Goal: Task Accomplishment & Management: Manage account settings

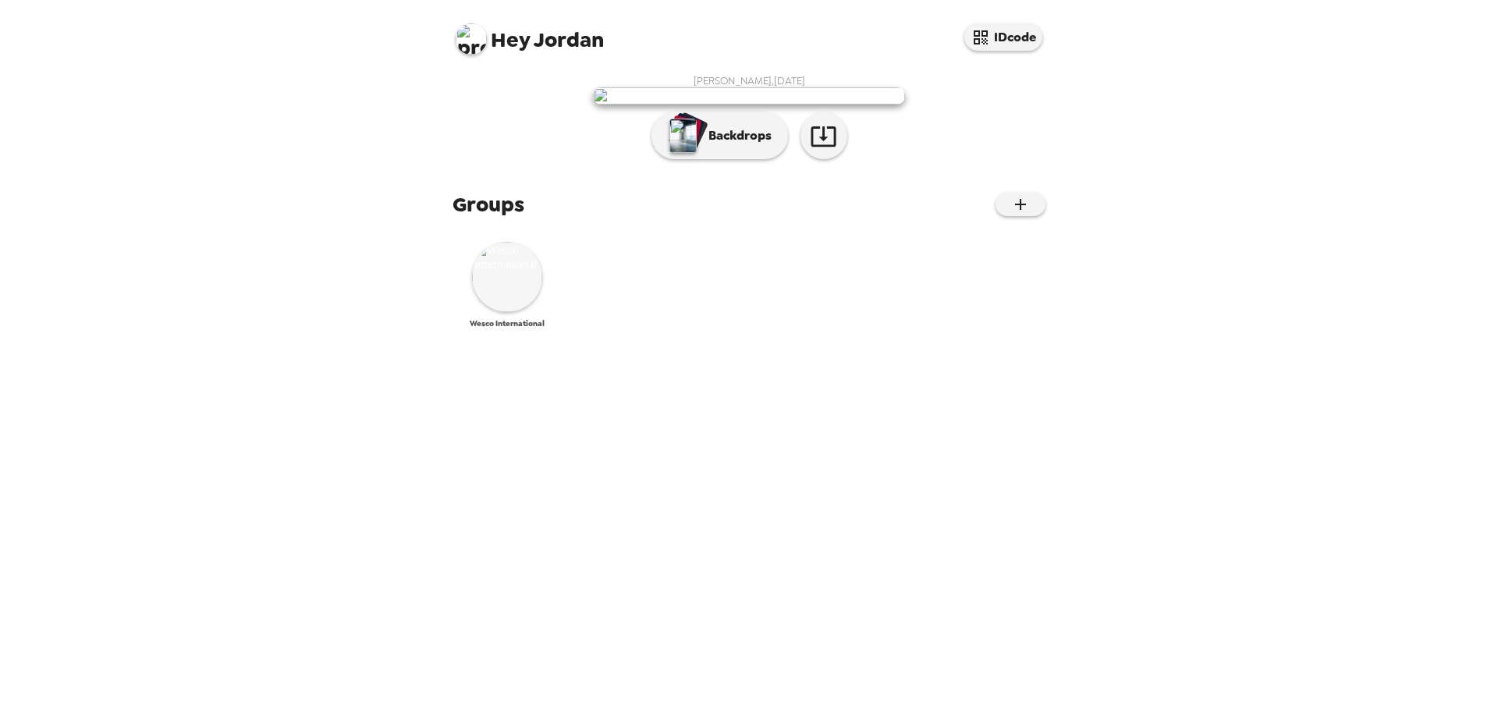
click at [510, 312] on img at bounding box center [507, 277] width 70 height 70
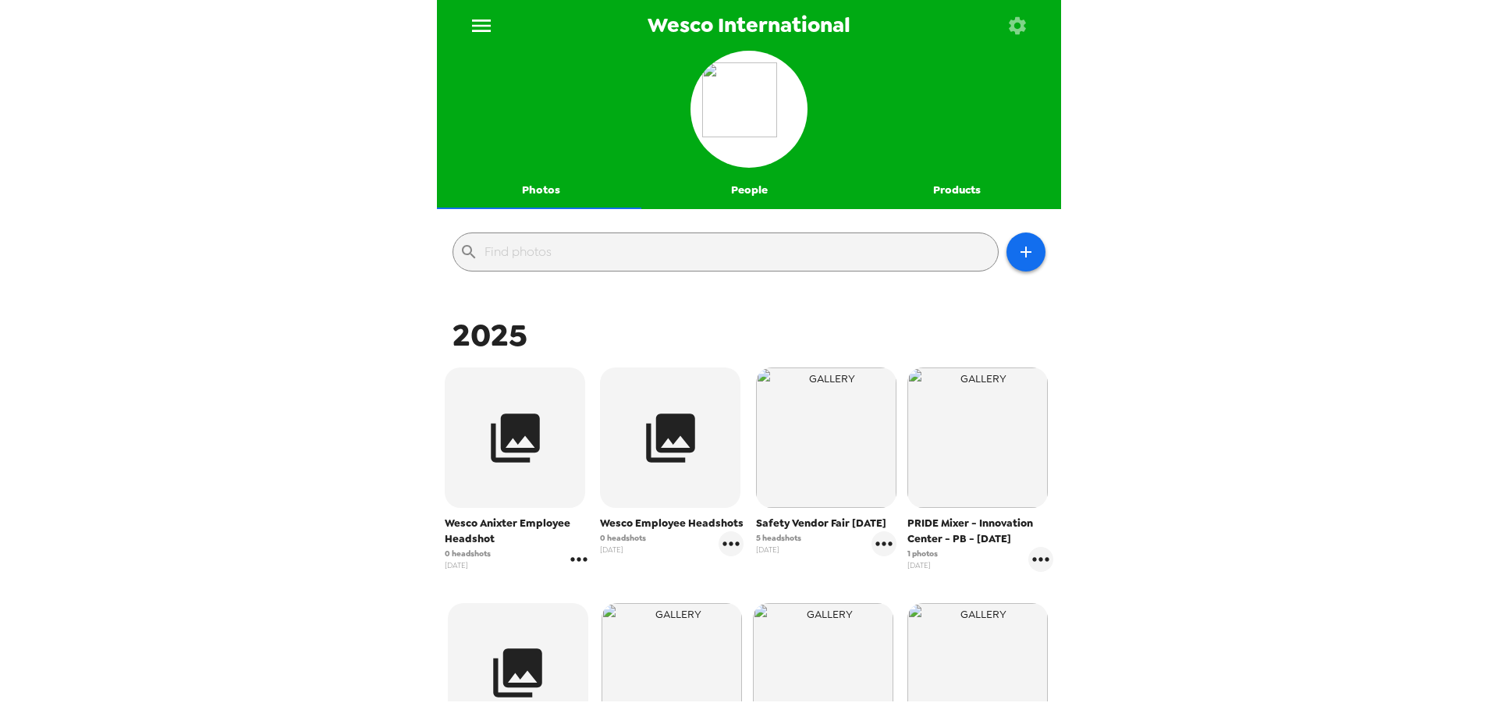
click at [581, 560] on icon "gallery menu" at bounding box center [578, 559] width 16 height 4
click at [644, 584] on span "Edit Shoot" at bounding box center [669, 592] width 130 height 19
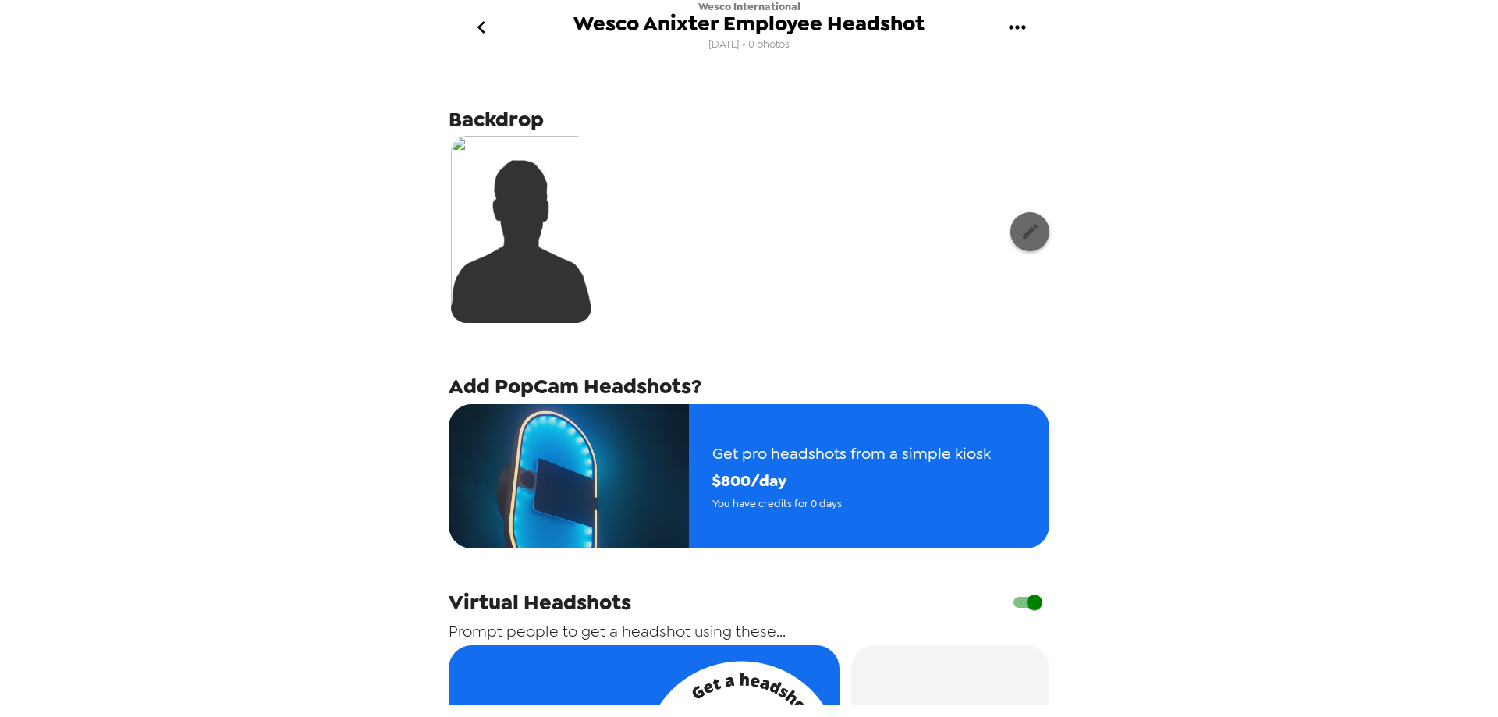
click at [1014, 243] on button "button" at bounding box center [1030, 231] width 39 height 39
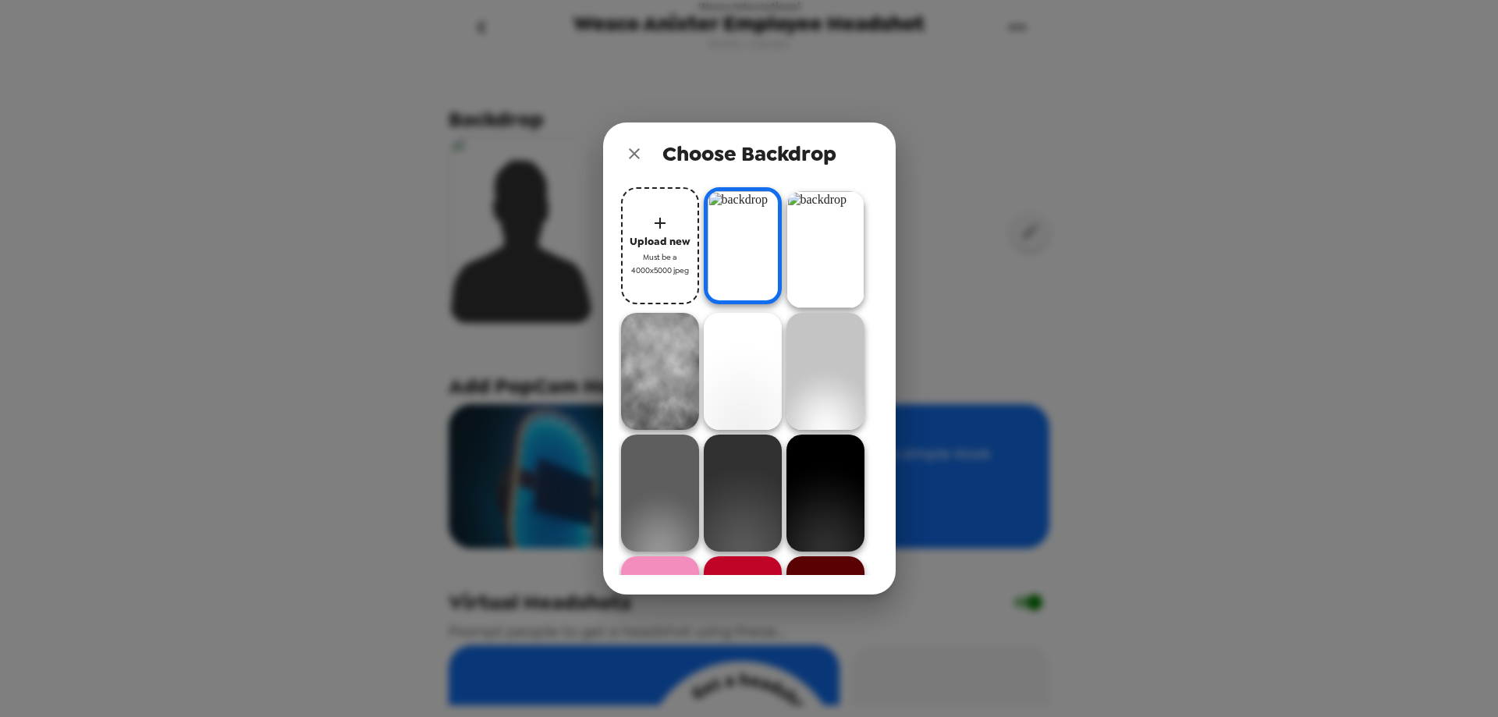
click at [655, 236] on span "Upload new" at bounding box center [660, 242] width 61 height 18
click at [644, 222] on button "Upload new Must be a 4000x5000 jpeg" at bounding box center [660, 245] width 78 height 117
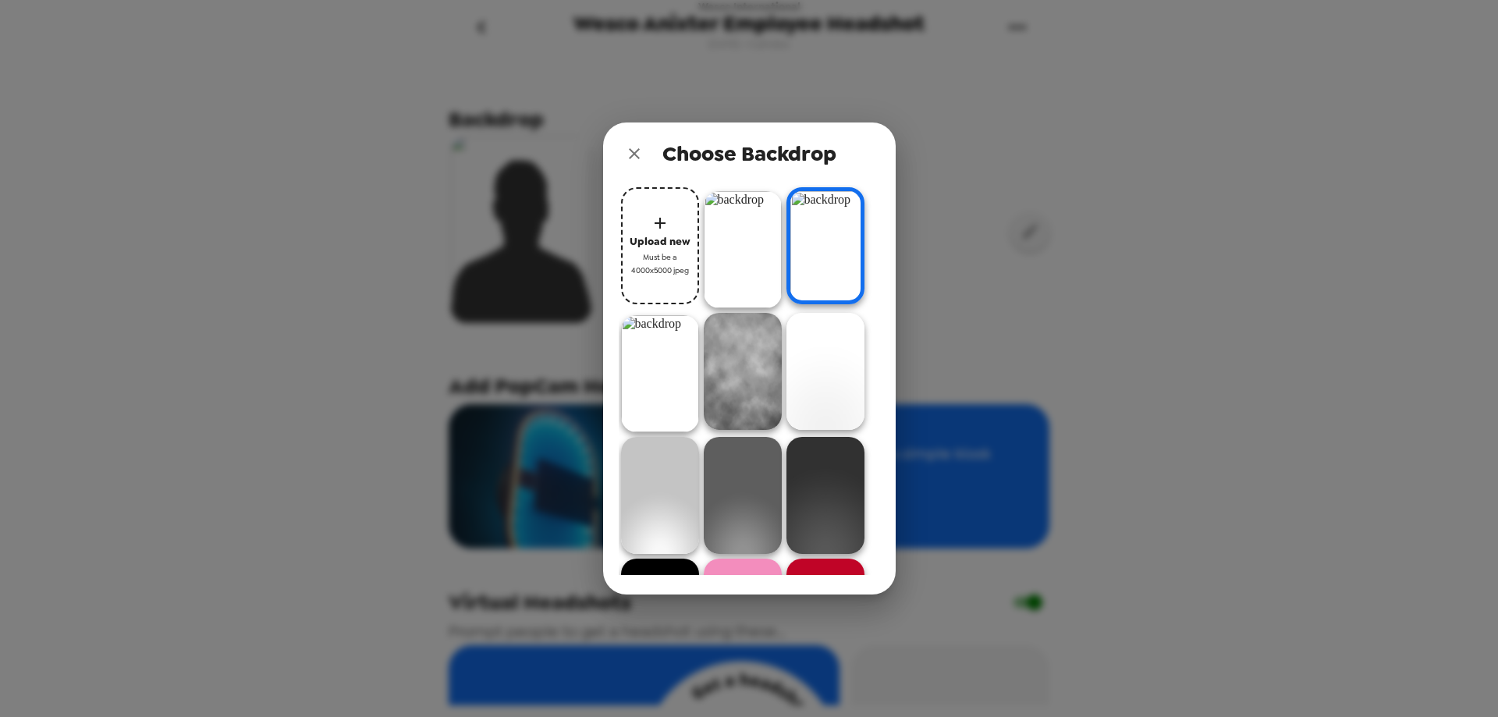
click at [515, 254] on div "Choose Backdrop Upload new Must be a 4000x5000 jpeg" at bounding box center [749, 358] width 1498 height 717
click at [638, 153] on icon "close" at bounding box center [634, 153] width 19 height 19
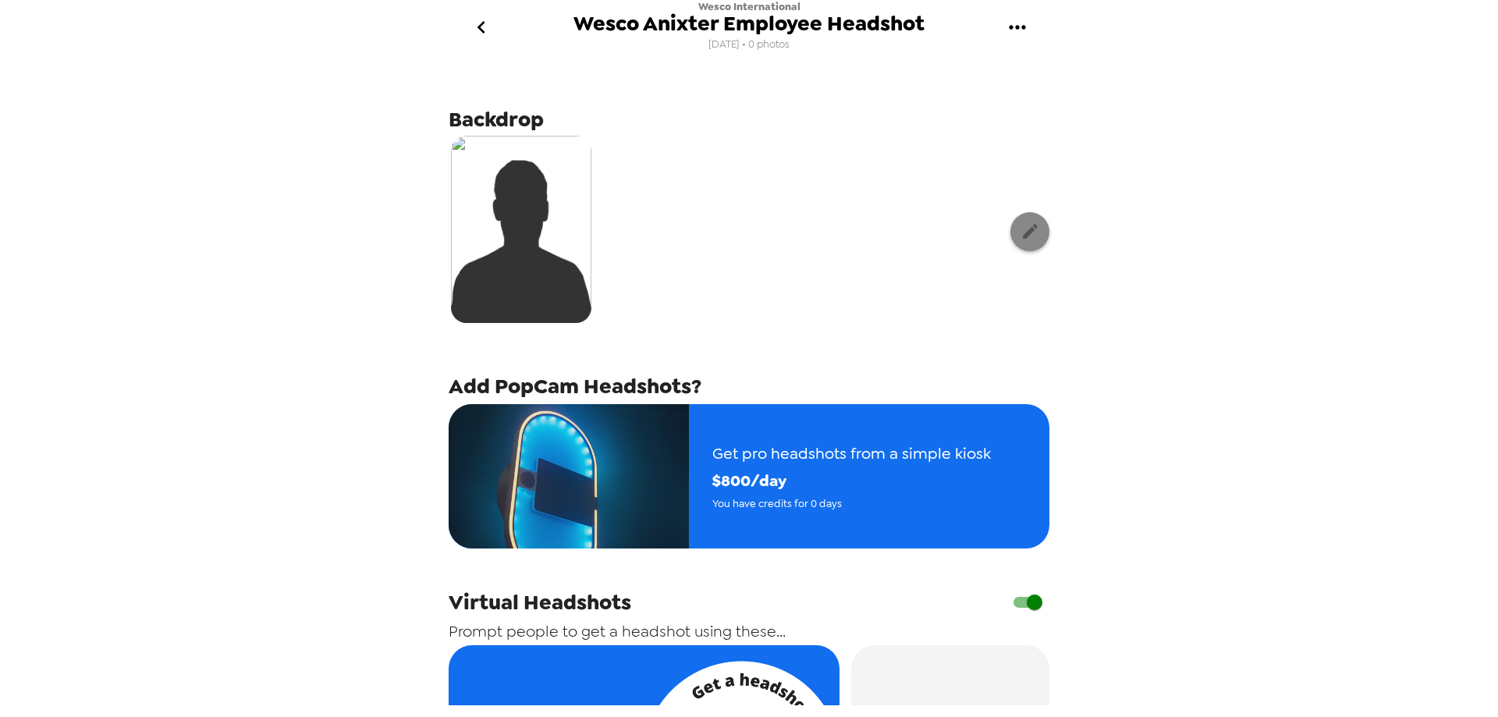
click at [1011, 233] on button "button" at bounding box center [1030, 231] width 39 height 39
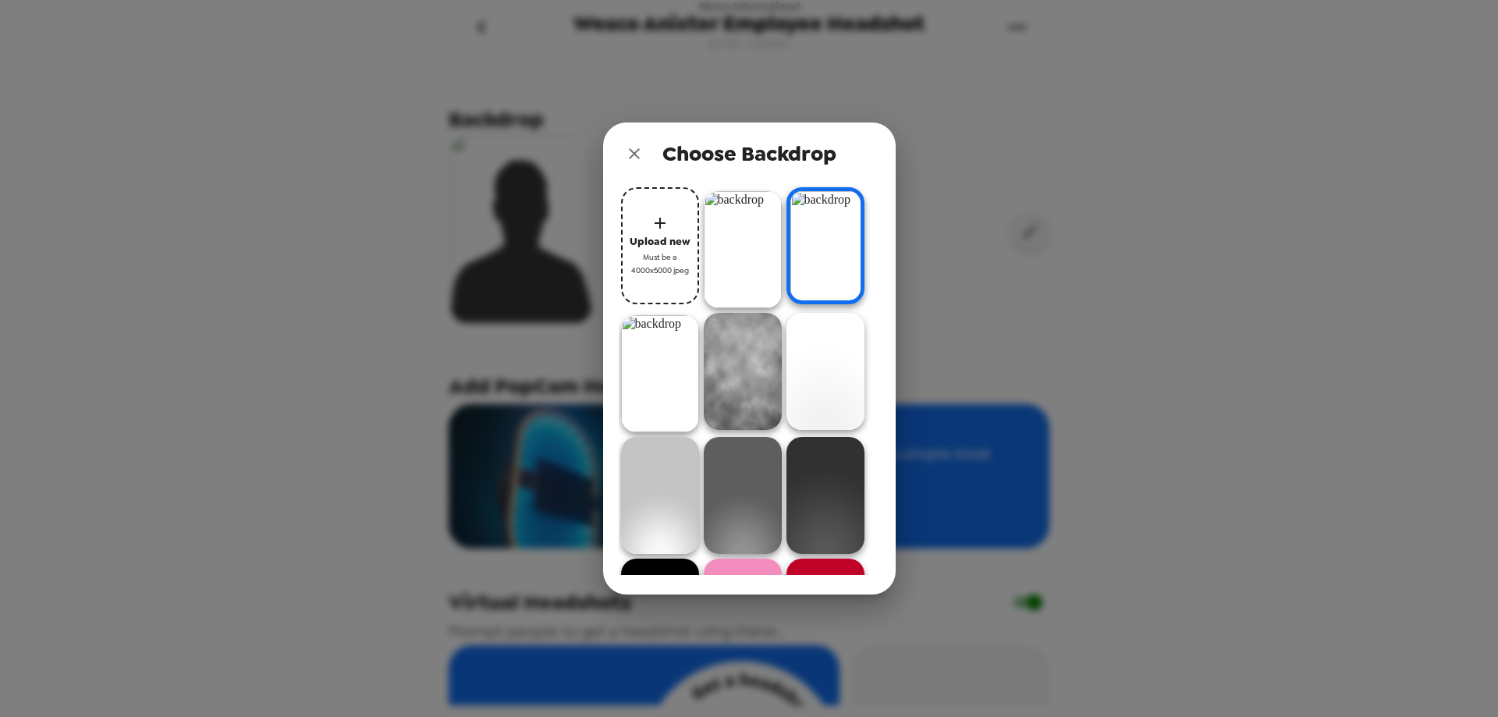
click at [732, 222] on img at bounding box center [743, 249] width 78 height 117
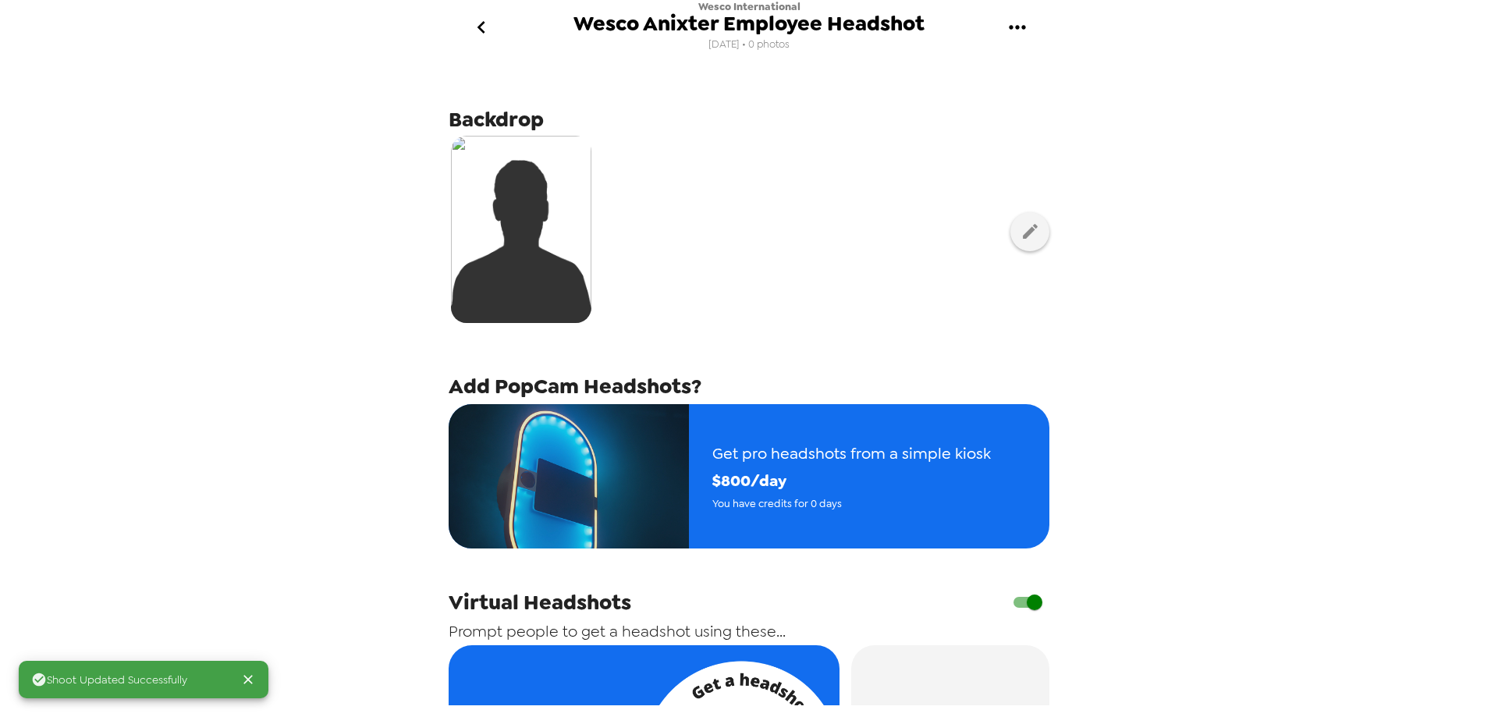
click at [1320, 270] on div "Shoot Updated Successfully Wesco International Wesco Anixter Employee Headshot …" at bounding box center [749, 358] width 1498 height 717
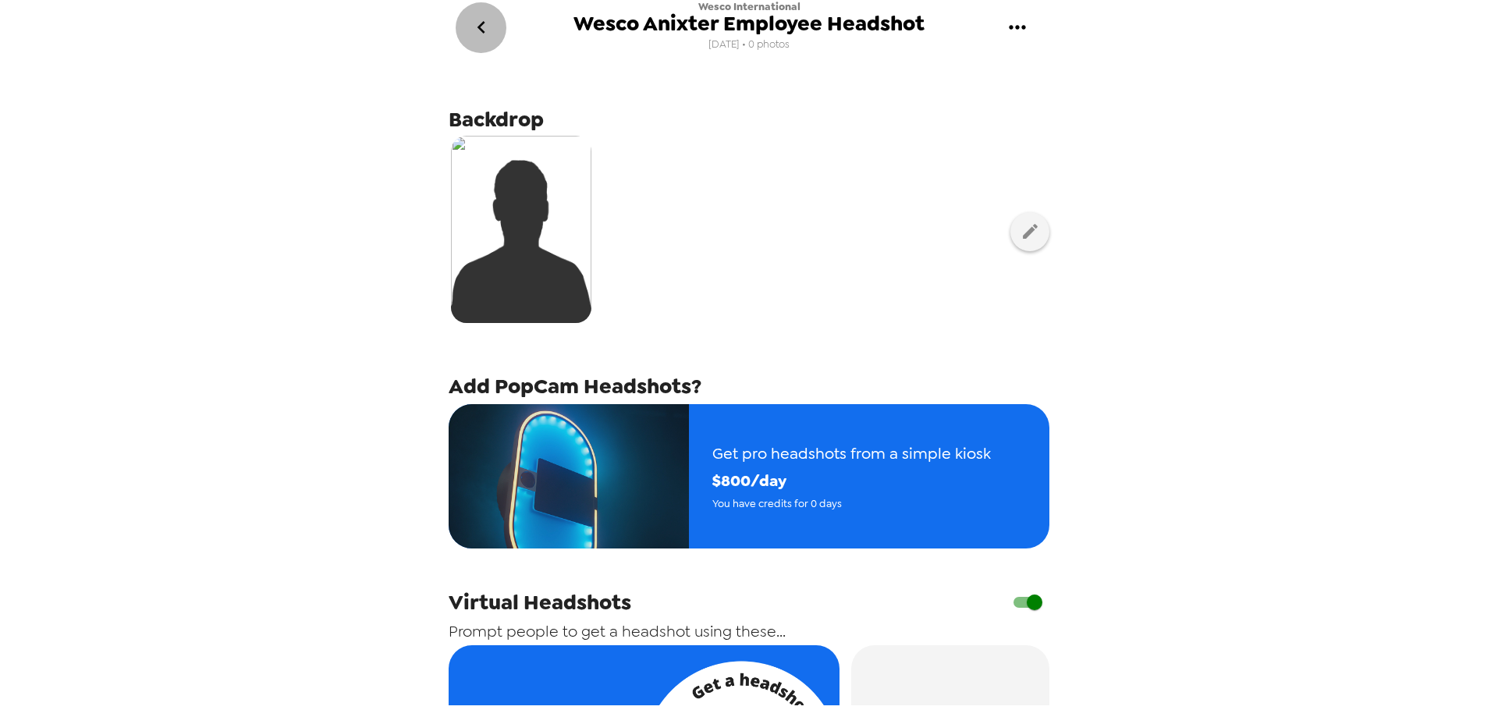
click at [485, 25] on icon "go back" at bounding box center [481, 27] width 25 height 25
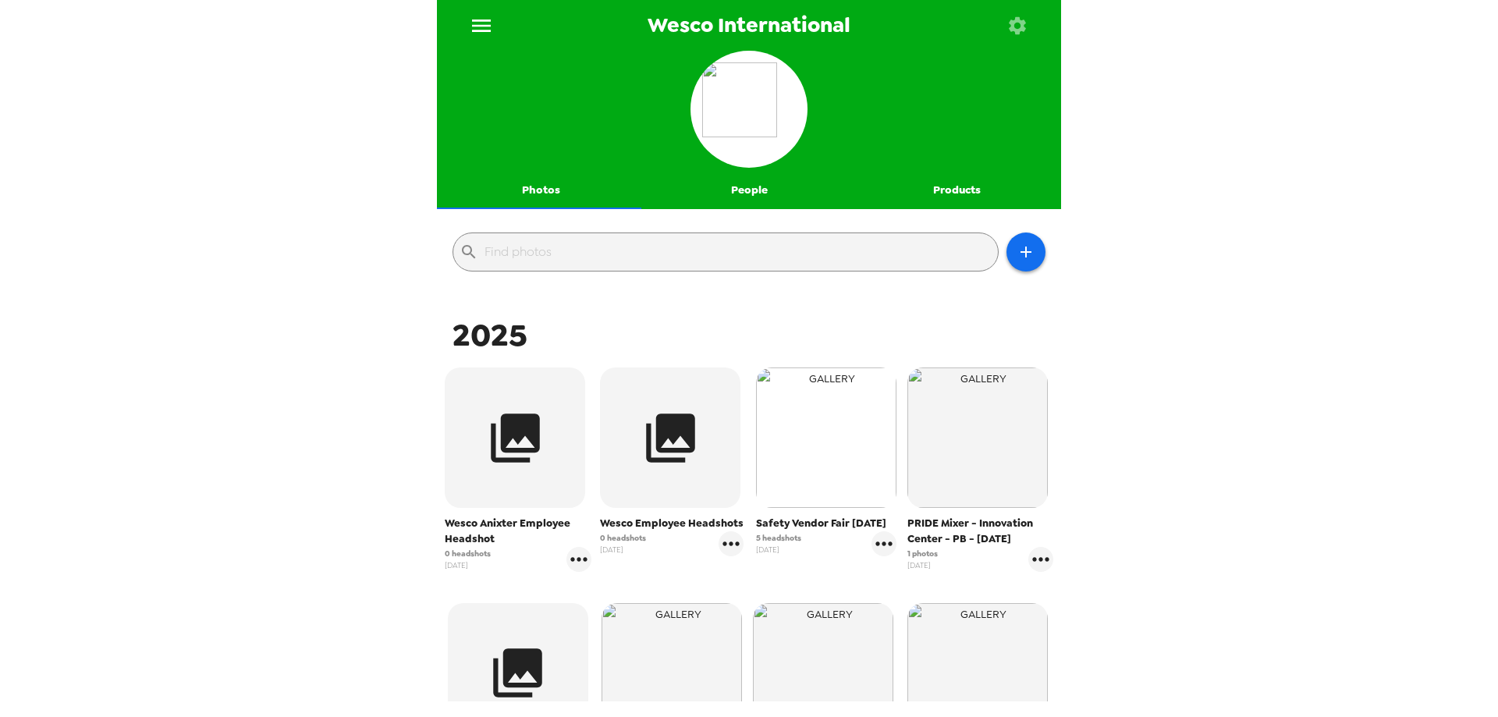
click at [795, 453] on img "button" at bounding box center [826, 438] width 140 height 140
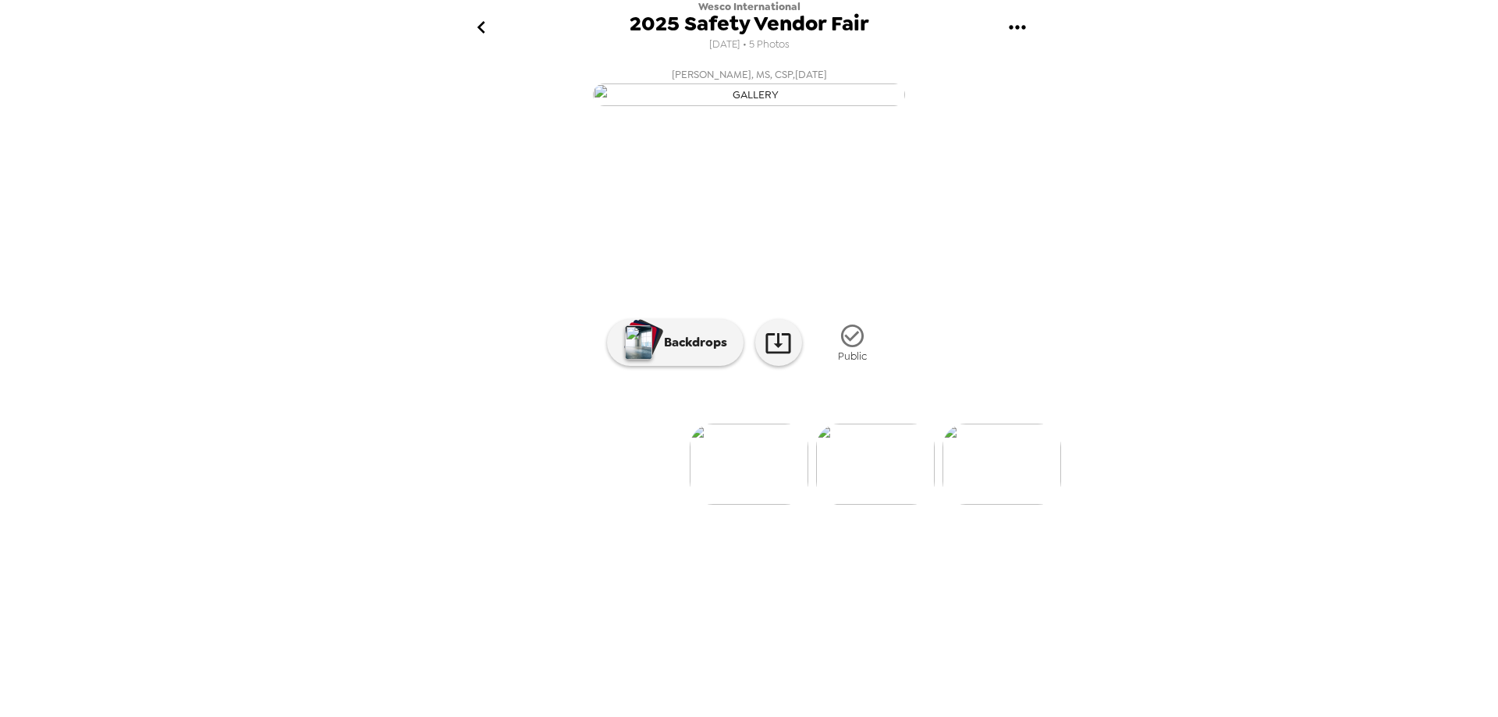
click at [876, 505] on img at bounding box center [875, 464] width 119 height 81
click at [859, 505] on img at bounding box center [876, 464] width 119 height 81
click at [866, 505] on img at bounding box center [877, 464] width 119 height 81
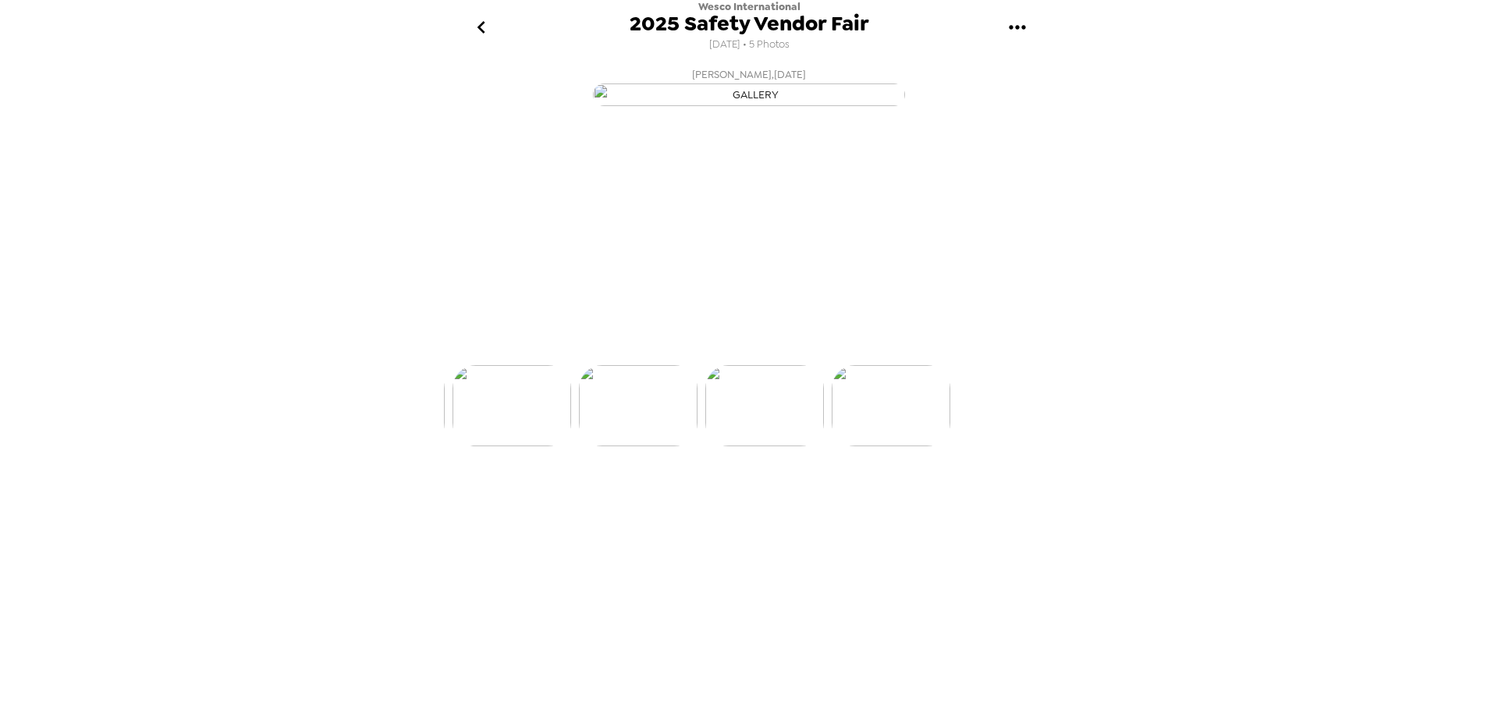
scroll to position [0, 377]
click at [866, 505] on img at bounding box center [878, 464] width 119 height 81
click at [654, 505] on img at bounding box center [626, 464] width 119 height 81
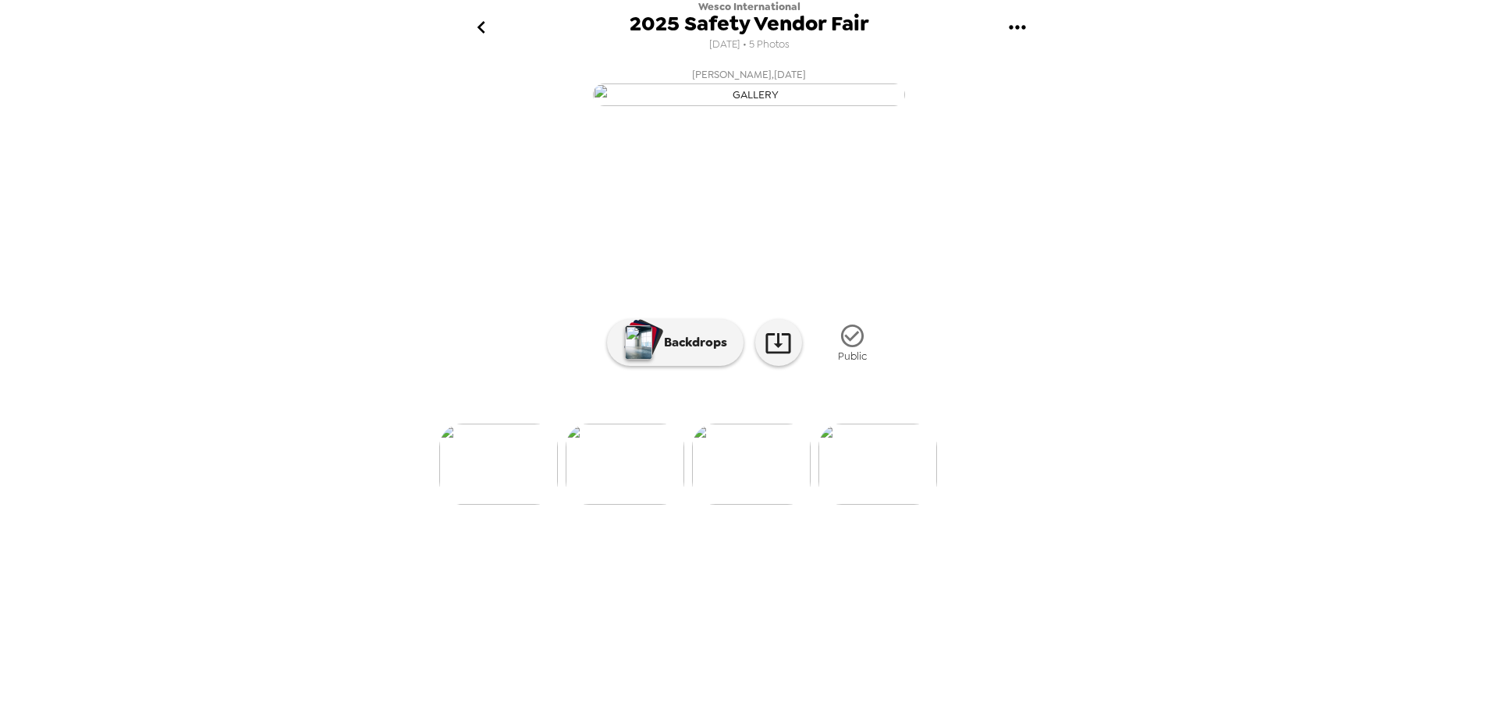
click at [599, 505] on img at bounding box center [625, 464] width 119 height 81
click at [518, 505] on img at bounding box center [498, 464] width 119 height 81
click at [487, 27] on icon "go back" at bounding box center [481, 27] width 25 height 25
